Goal: Task Accomplishment & Management: Use online tool/utility

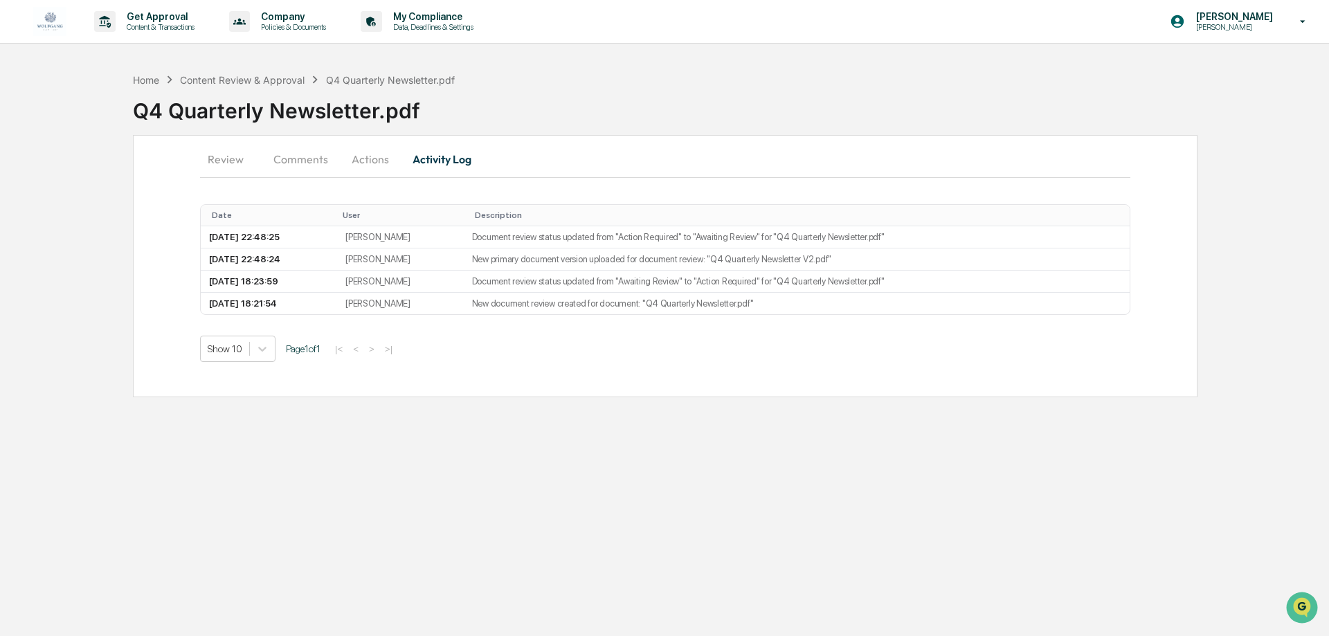
click at [366, 158] on button "Actions" at bounding box center [370, 159] width 62 height 33
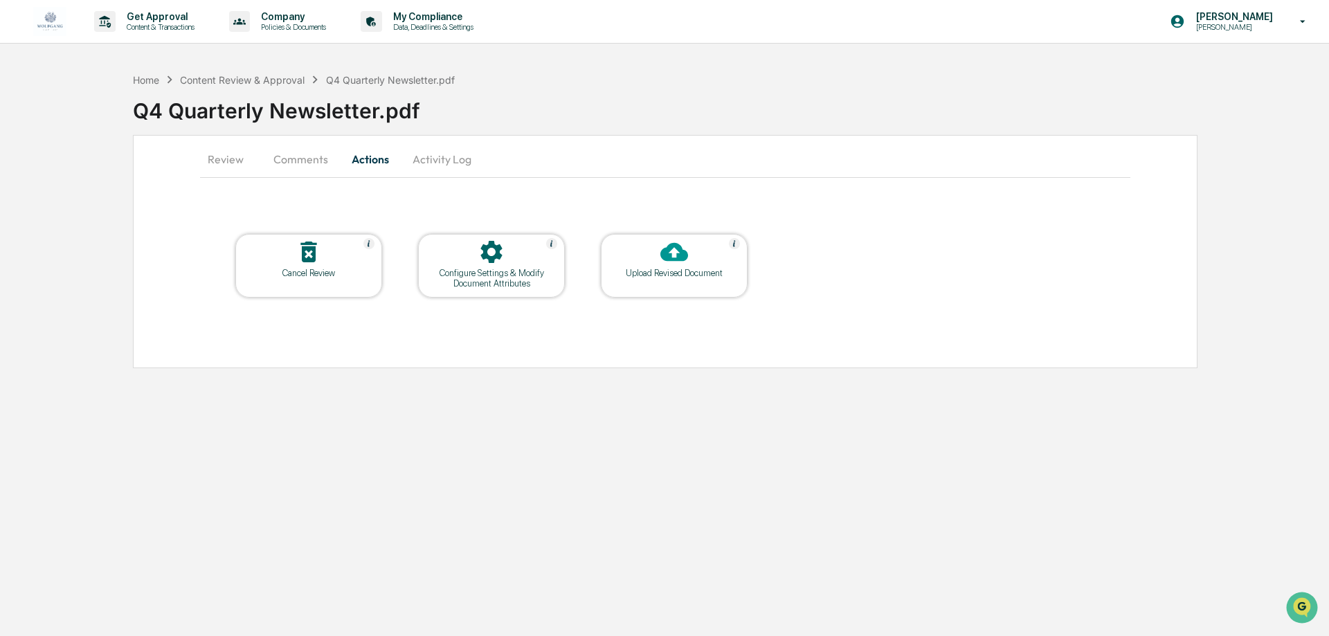
click at [441, 162] on button "Activity Log" at bounding box center [441, 159] width 81 height 33
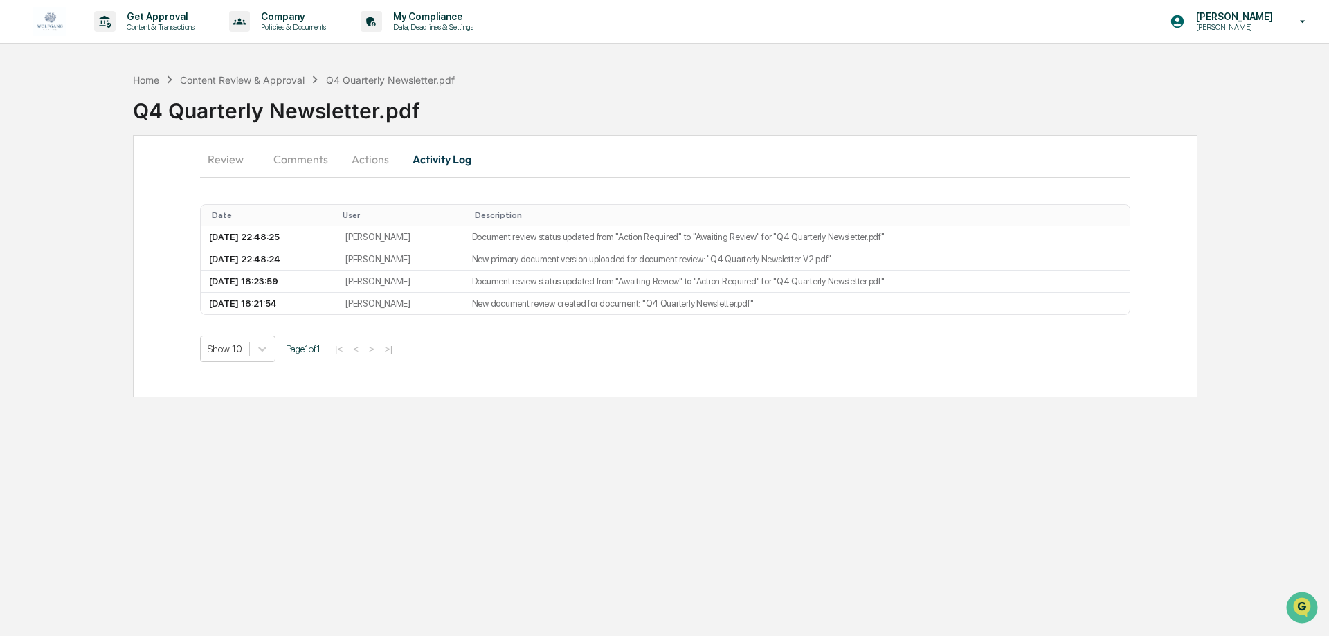
click at [309, 156] on button "Comments" at bounding box center [300, 159] width 77 height 33
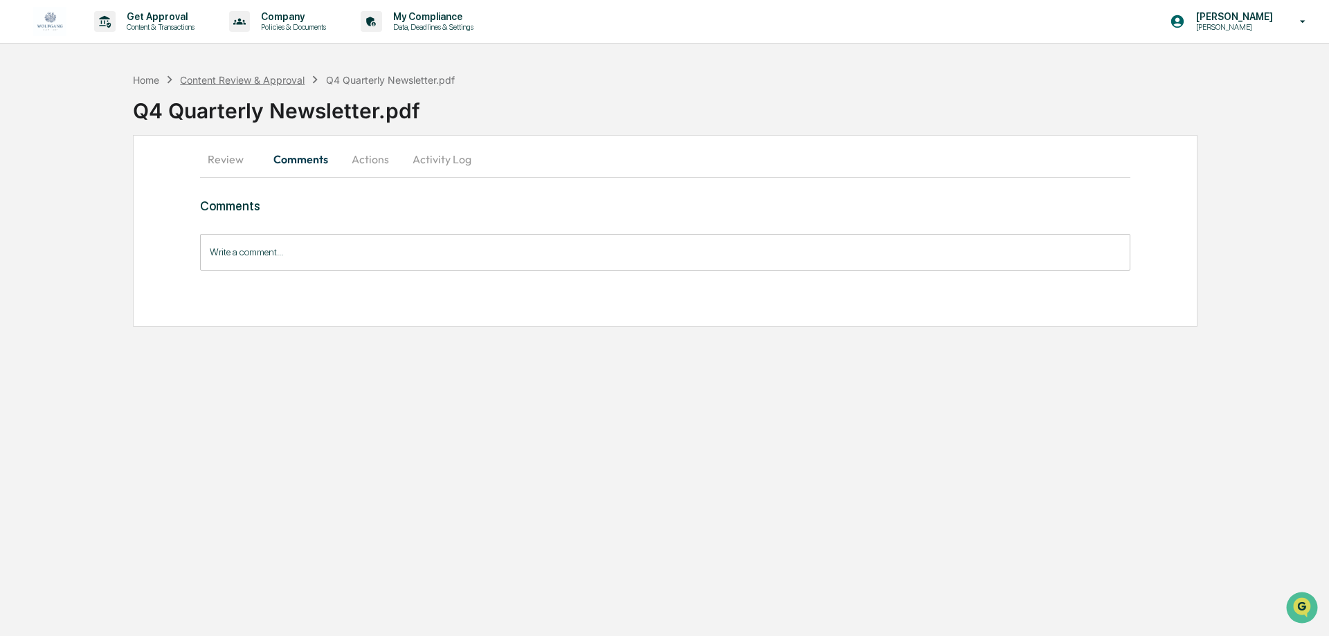
click at [197, 75] on div "Content Review & Approval" at bounding box center [242, 80] width 125 height 12
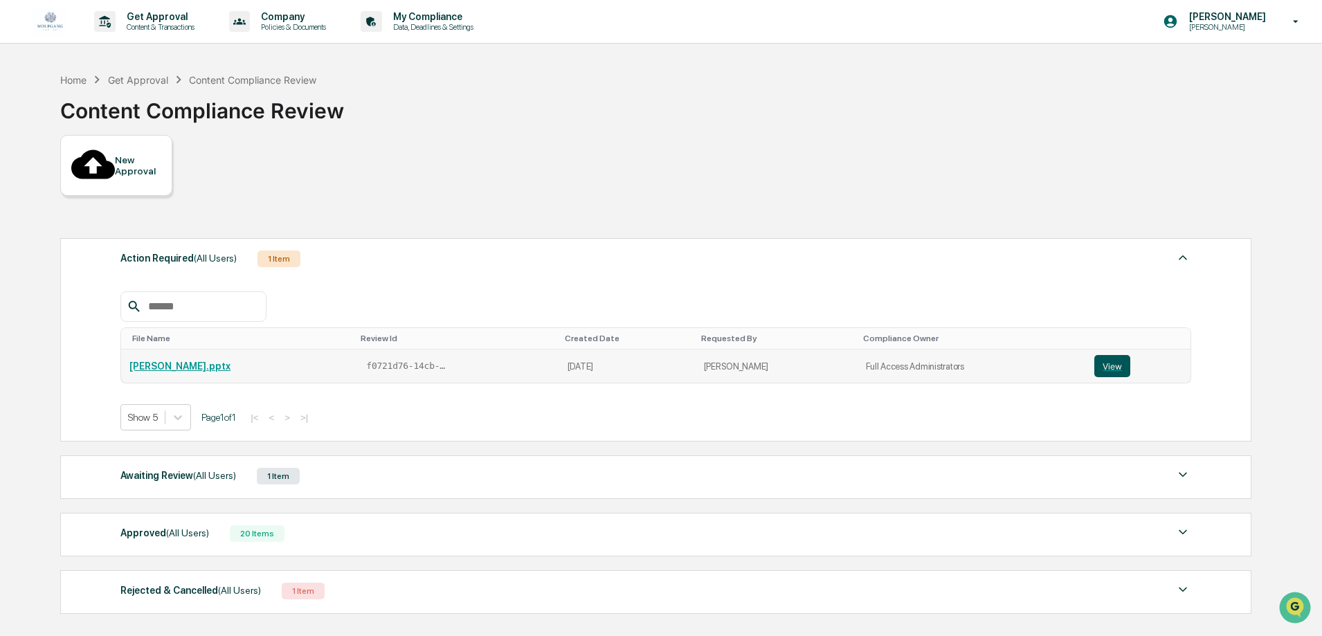
click at [1109, 355] on button "View" at bounding box center [1112, 366] width 36 height 22
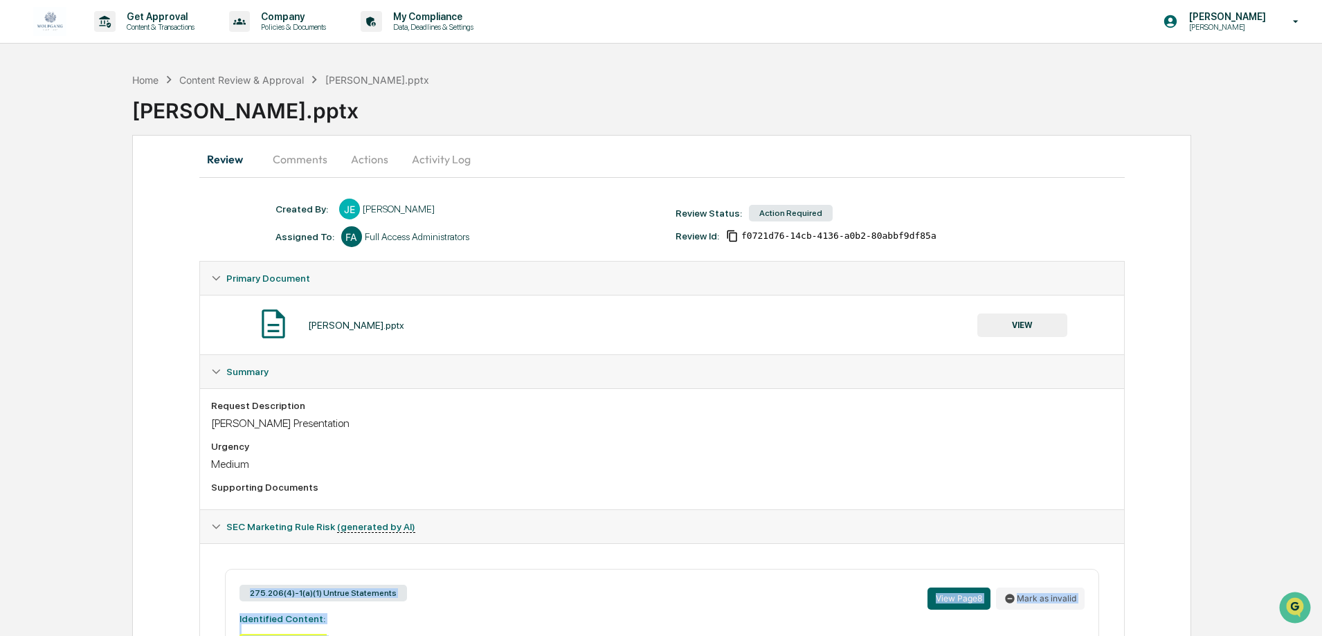
drag, startPoint x: 384, startPoint y: 562, endPoint x: 232, endPoint y: 574, distance: 152.7
copy div "275.206(4)-1(a)(1) Untrue Statements View Page 8 Mark as invalid Identified Con…"
click at [1036, 325] on button "VIEW" at bounding box center [1022, 325] width 90 height 24
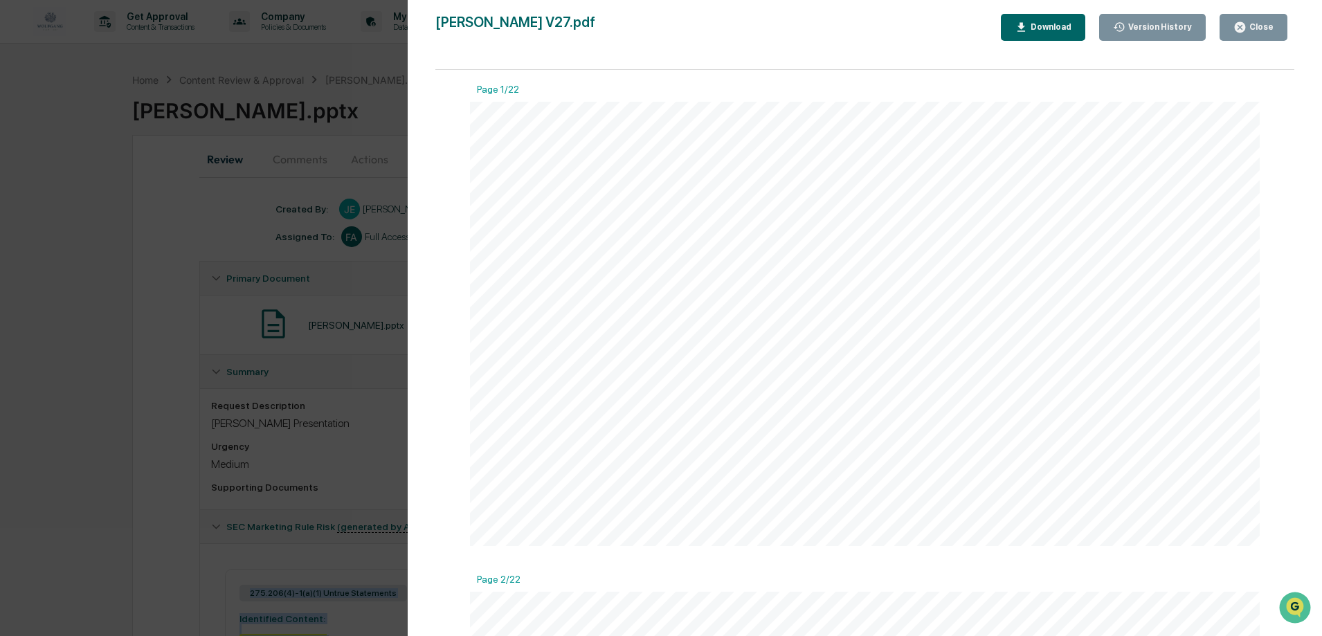
click at [1025, 26] on icon "button" at bounding box center [1021, 26] width 8 height 9
click at [296, 57] on div "Version History 07/08/2025, 07:32 PM Jaimie Egan 07/07/2025, 10:53 PM Jaimie Eg…" at bounding box center [661, 318] width 1322 height 636
click at [1268, 22] on div "Close" at bounding box center [1259, 27] width 27 height 10
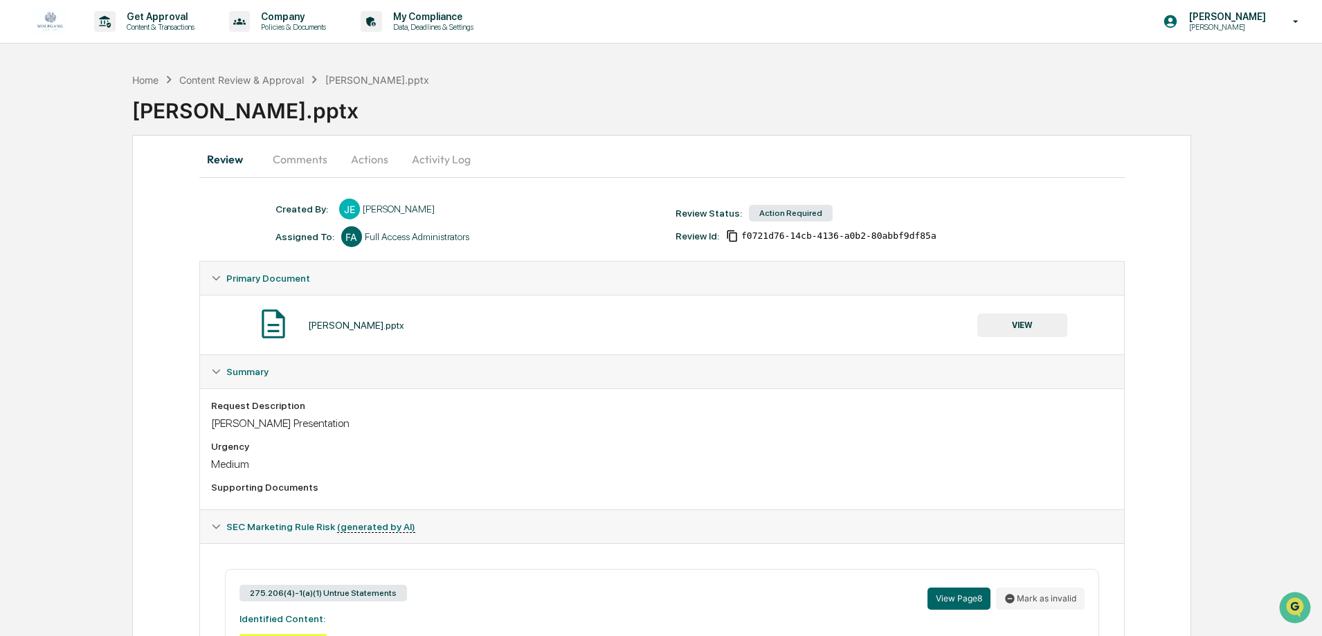
click at [1000, 71] on div "Home Content Review & Approval Keller Williams.pptx Keller Williams.pptx" at bounding box center [727, 100] width 1190 height 69
